Goal: Information Seeking & Learning: Learn about a topic

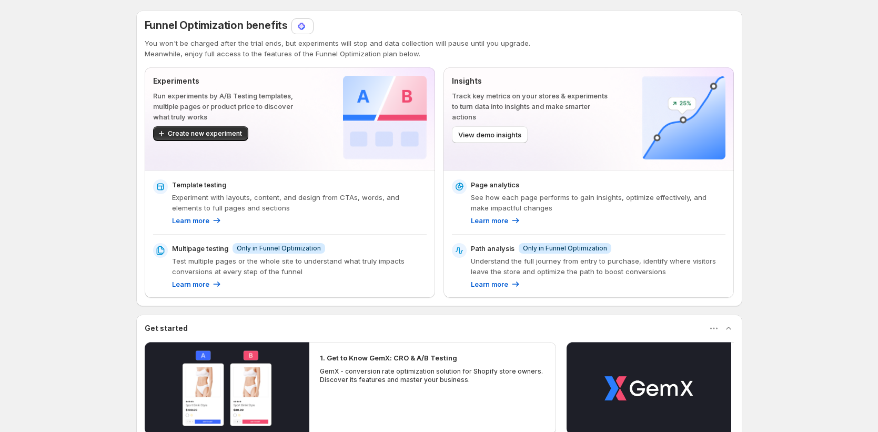
click at [305, 34] on div "Funnel Optimization benefits You won't be charged after the trial ends, but exp…" at bounding box center [439, 39] width 589 height 40
click at [304, 29] on img at bounding box center [301, 26] width 11 height 11
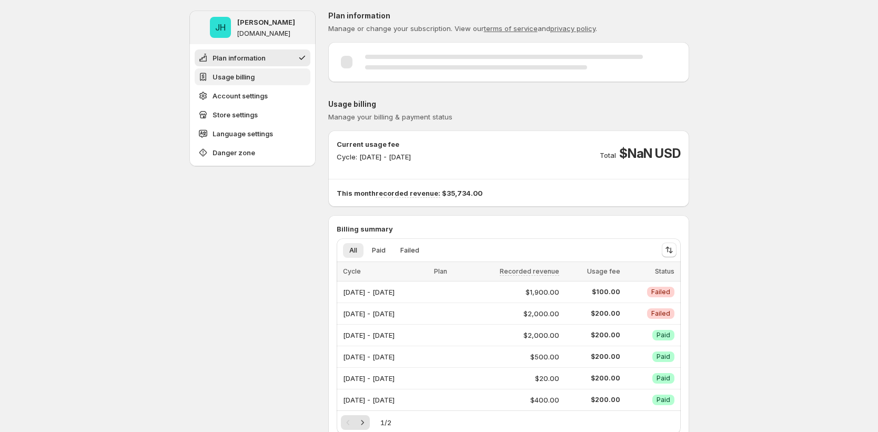
click at [230, 75] on span "Usage billing" at bounding box center [233, 77] width 42 height 11
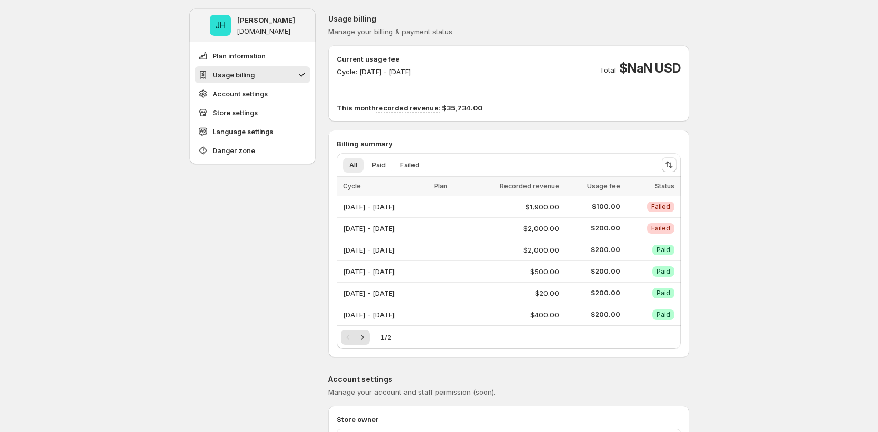
scroll to position [88, 0]
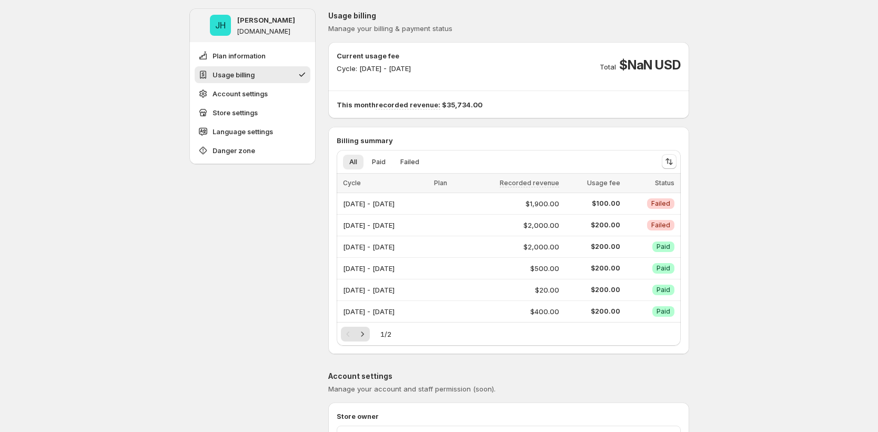
click at [231, 84] on ul "Plan information Usage billing Account settings Store settings Language setting…" at bounding box center [253, 102] width 116 height 111
click at [234, 98] on span "Account settings" at bounding box center [239, 93] width 55 height 11
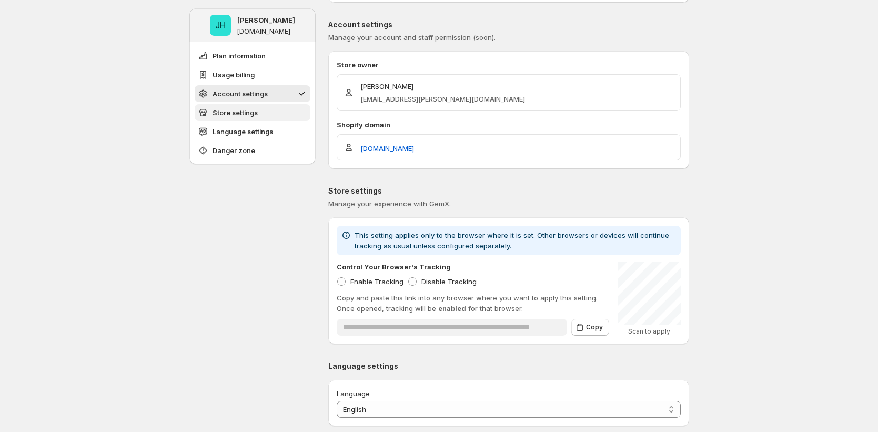
click at [233, 111] on span "Store settings" at bounding box center [234, 112] width 45 height 11
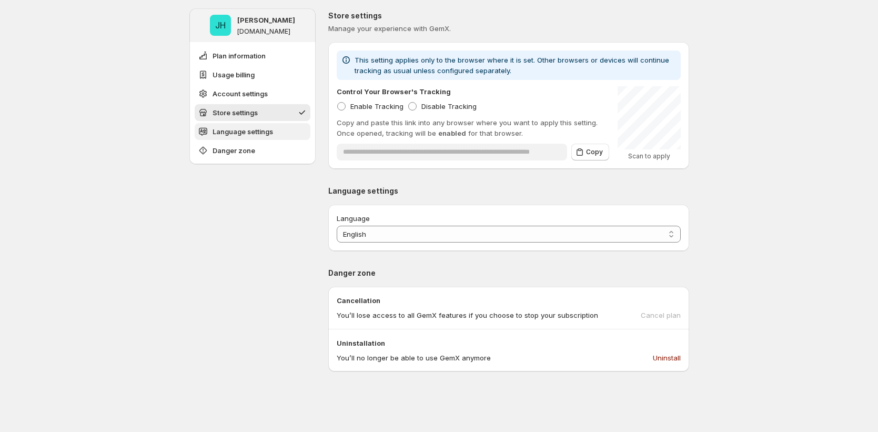
click at [233, 139] on button "Language settings" at bounding box center [253, 131] width 116 height 17
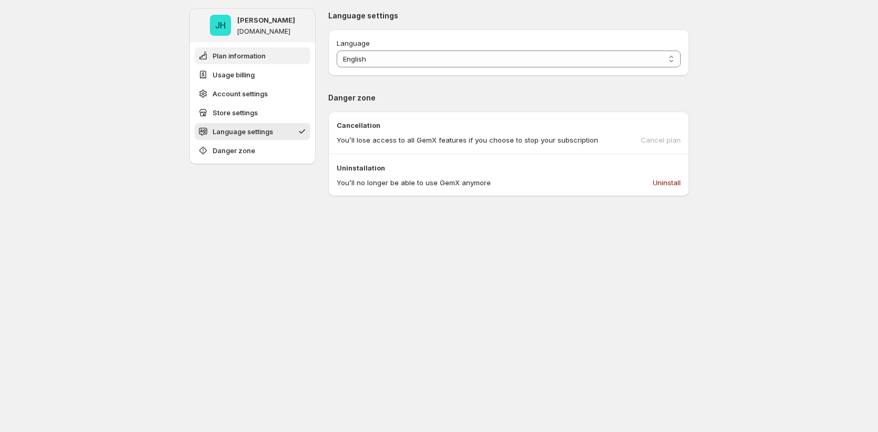
click at [238, 54] on span "Plan information" at bounding box center [238, 55] width 53 height 11
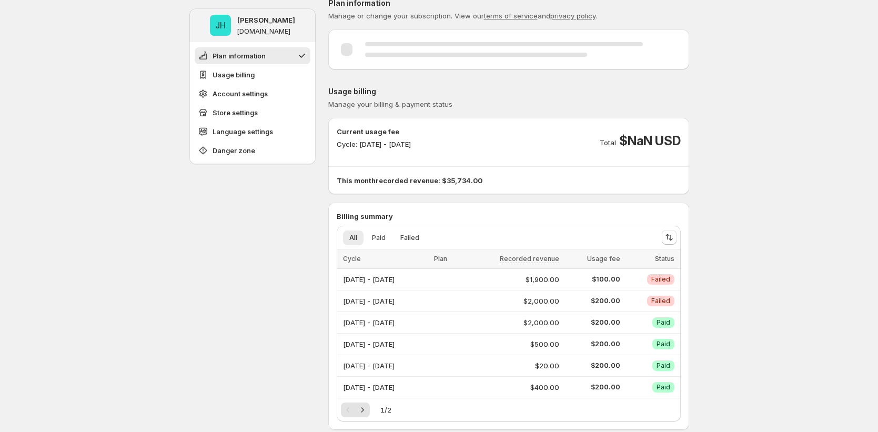
scroll to position [0, 0]
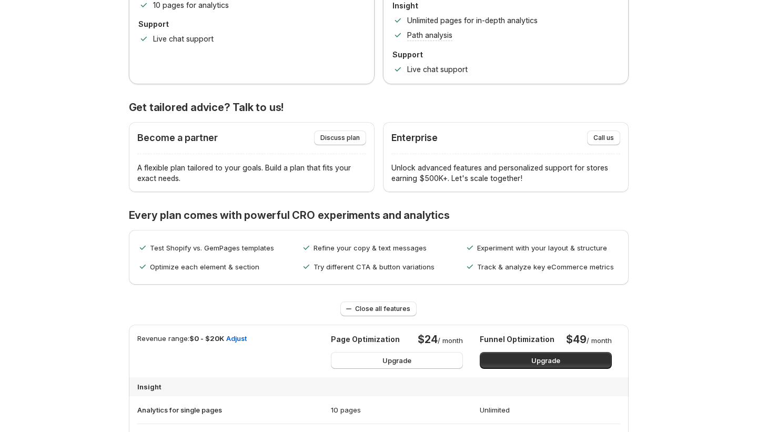
scroll to position [331, 0]
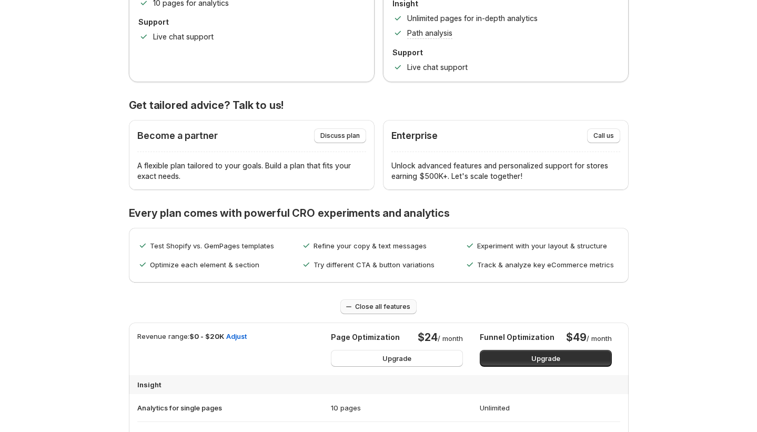
click at [384, 308] on span "Close all features" at bounding box center [382, 306] width 55 height 8
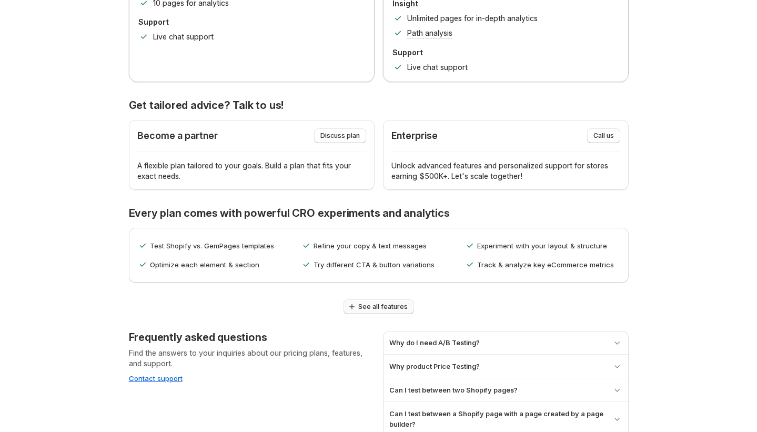
click at [384, 308] on span "See all features" at bounding box center [382, 306] width 49 height 8
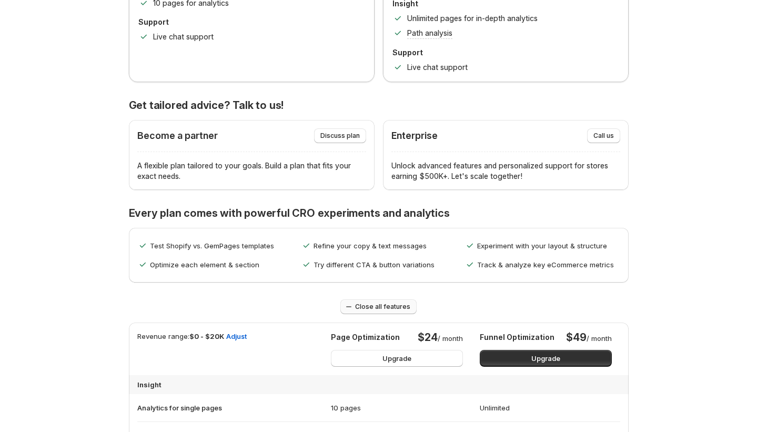
click at [371, 312] on button "Close all features" at bounding box center [378, 306] width 76 height 15
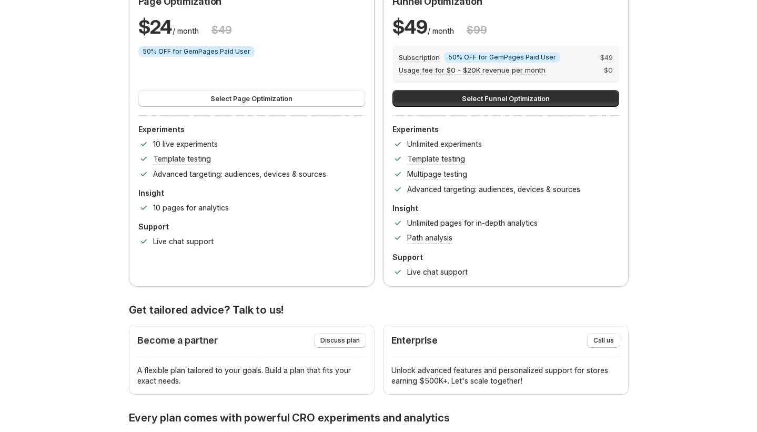
scroll to position [133, 0]
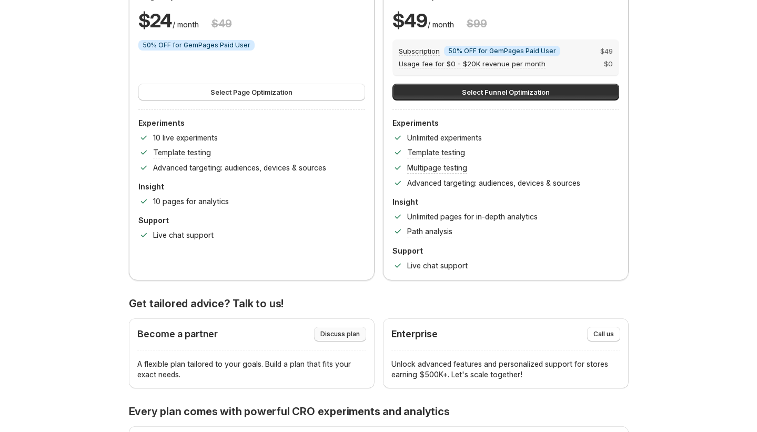
click at [329, 335] on span "Discuss plan" at bounding box center [339, 334] width 39 height 8
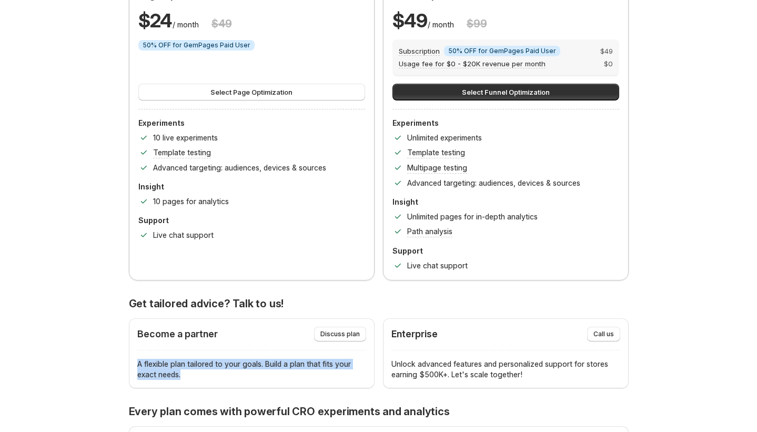
drag, startPoint x: 189, startPoint y: 373, endPoint x: 138, endPoint y: 364, distance: 51.4
click at [138, 364] on div "Become a partner Discuss plan A flexible plan tailored to your goals. Build a p…" at bounding box center [252, 353] width 246 height 70
copy p "A flexible plan tailored to your goals. Build a plan that fits your exact needs."
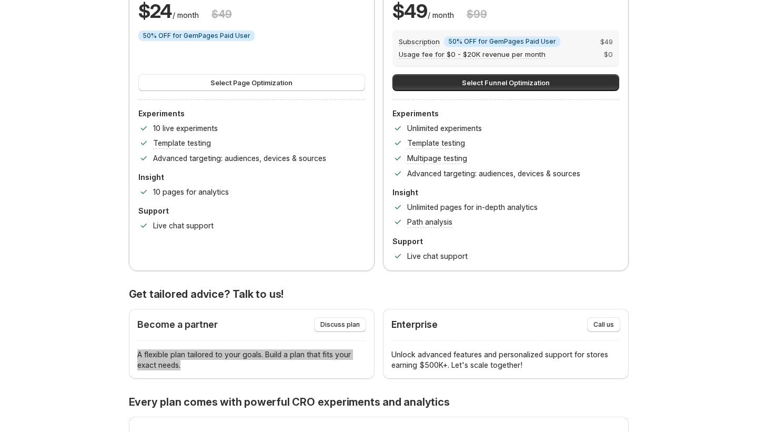
scroll to position [168, 0]
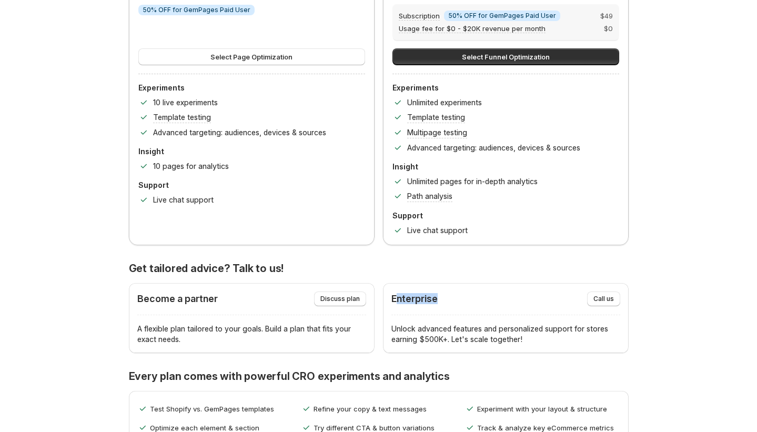
drag, startPoint x: 457, startPoint y: 307, endPoint x: 399, endPoint y: 302, distance: 58.0
click at [399, 302] on div "Enterprise Call us" at bounding box center [505, 303] width 229 height 24
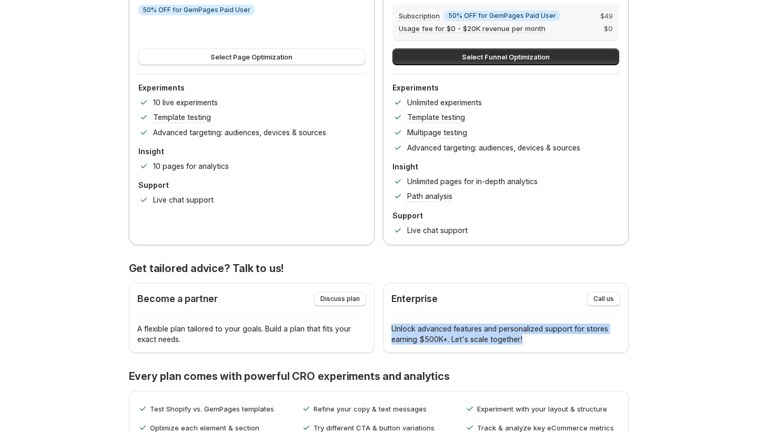
drag, startPoint x: 545, startPoint y: 343, endPoint x: 403, endPoint y: 315, distance: 145.1
click at [403, 315] on div "Enterprise Call us Unlock advanced features and personalized support for stores…" at bounding box center [505, 317] width 229 height 53
copy div "Call us Unlock advanced features and personalized support for stores earning $5…"
click at [605, 297] on span "Call us" at bounding box center [603, 298] width 21 height 8
click at [360, 302] on span "Discuss plan" at bounding box center [339, 298] width 39 height 8
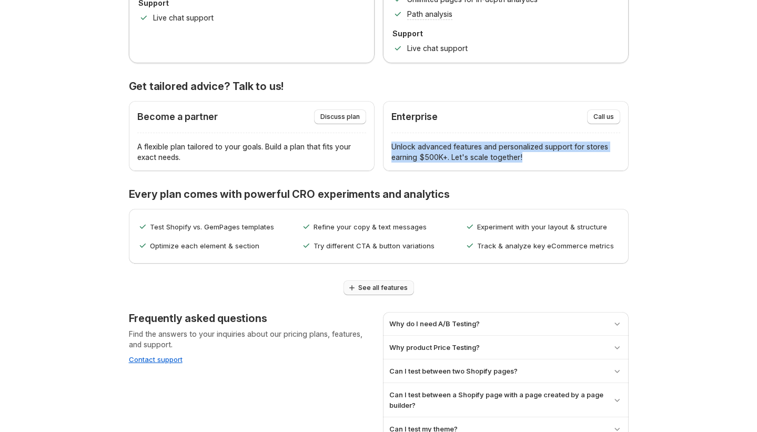
scroll to position [351, 0]
click at [366, 287] on span "See all features" at bounding box center [382, 286] width 49 height 8
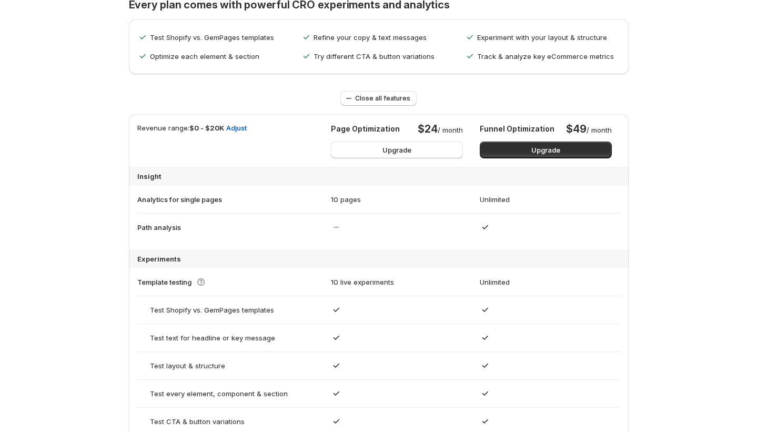
scroll to position [543, 0]
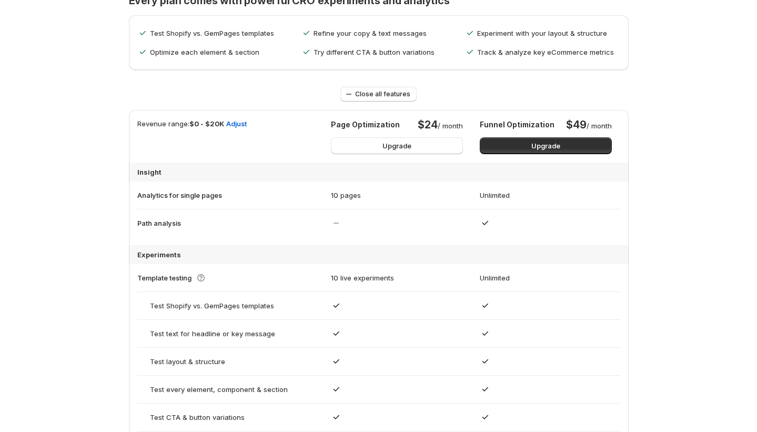
click at [191, 128] on p "Revenue range: $0 - $20K" at bounding box center [180, 136] width 87 height 36
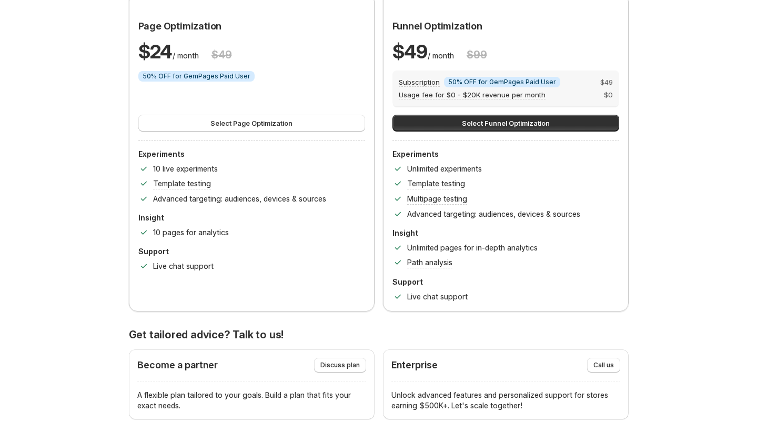
scroll to position [0, 0]
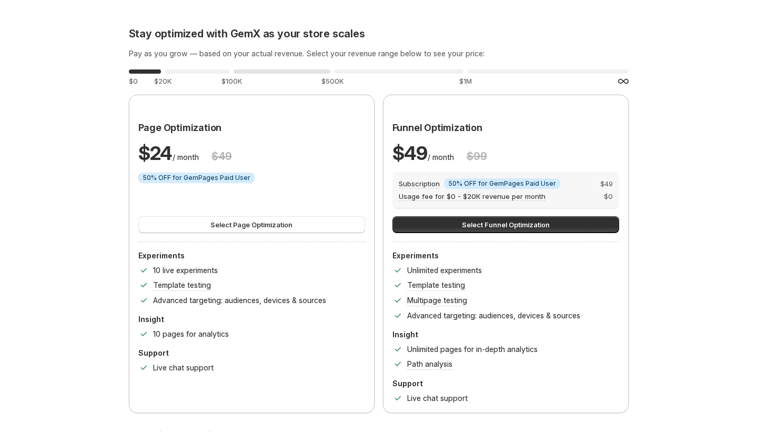
click at [279, 69] on div "0 %" at bounding box center [281, 71] width 97 height 4
click at [401, 73] on div "0 %" at bounding box center [398, 71] width 129 height 4
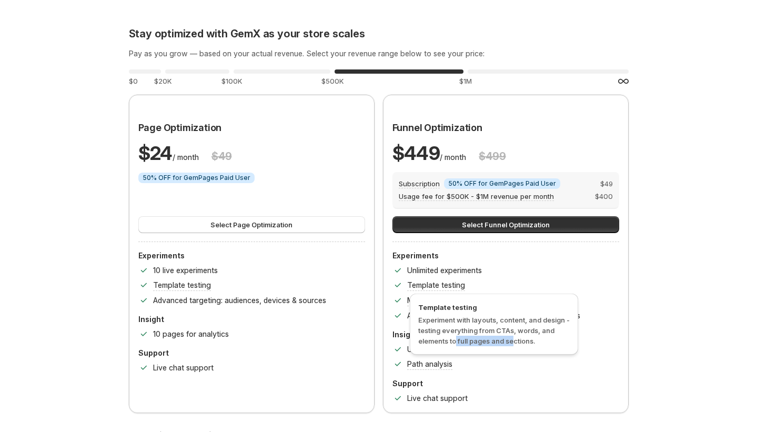
drag, startPoint x: 457, startPoint y: 337, endPoint x: 514, endPoint y: 341, distance: 56.9
click at [514, 341] on span "Experiment with layouts, content, and design - testing everything from CTAs, wo…" at bounding box center [493, 329] width 151 height 29
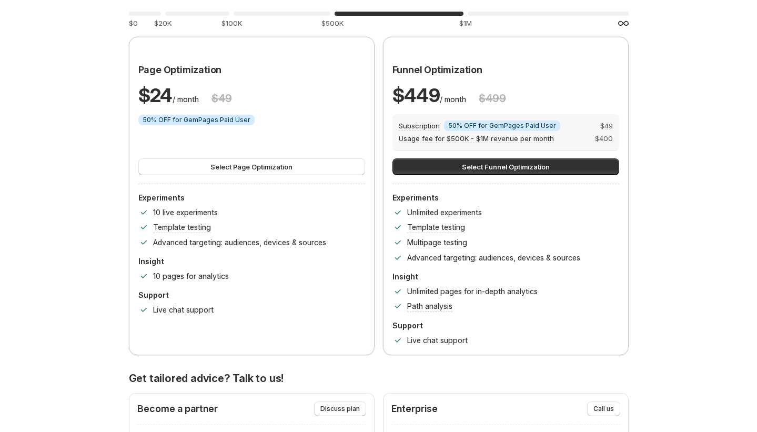
scroll to position [59, 0]
